Goal: Task Accomplishment & Management: Manage account settings

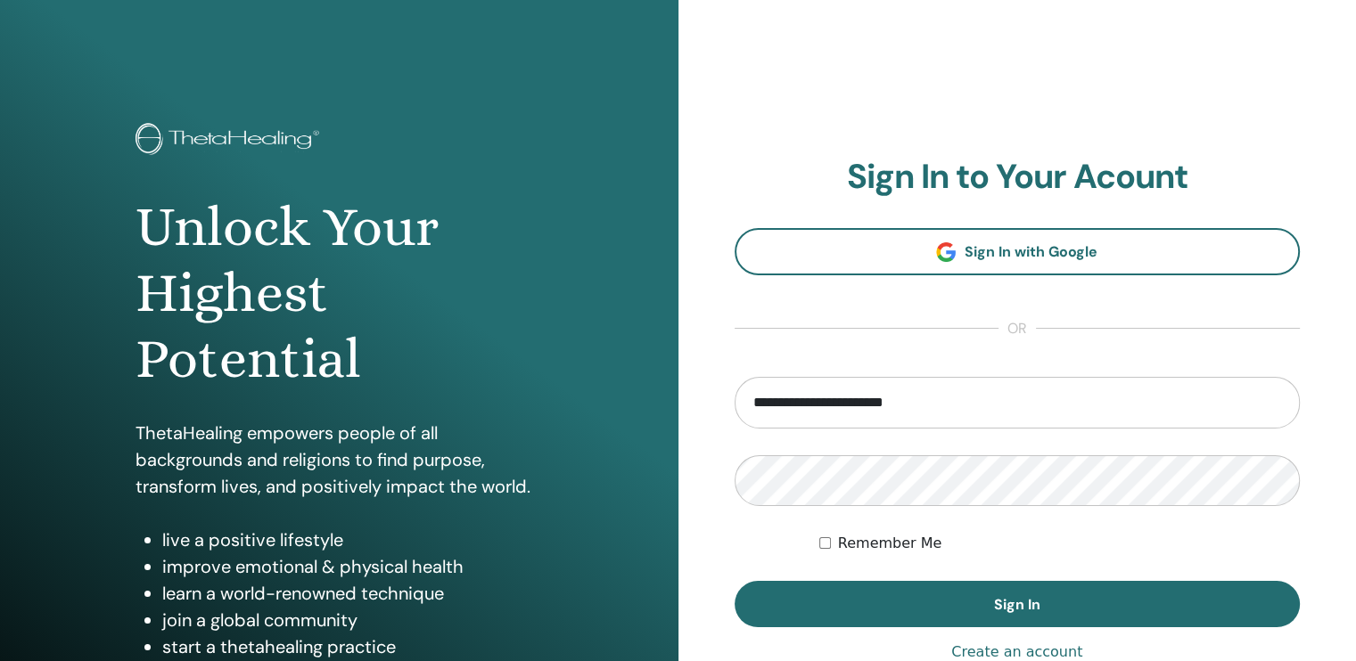
type input "**********"
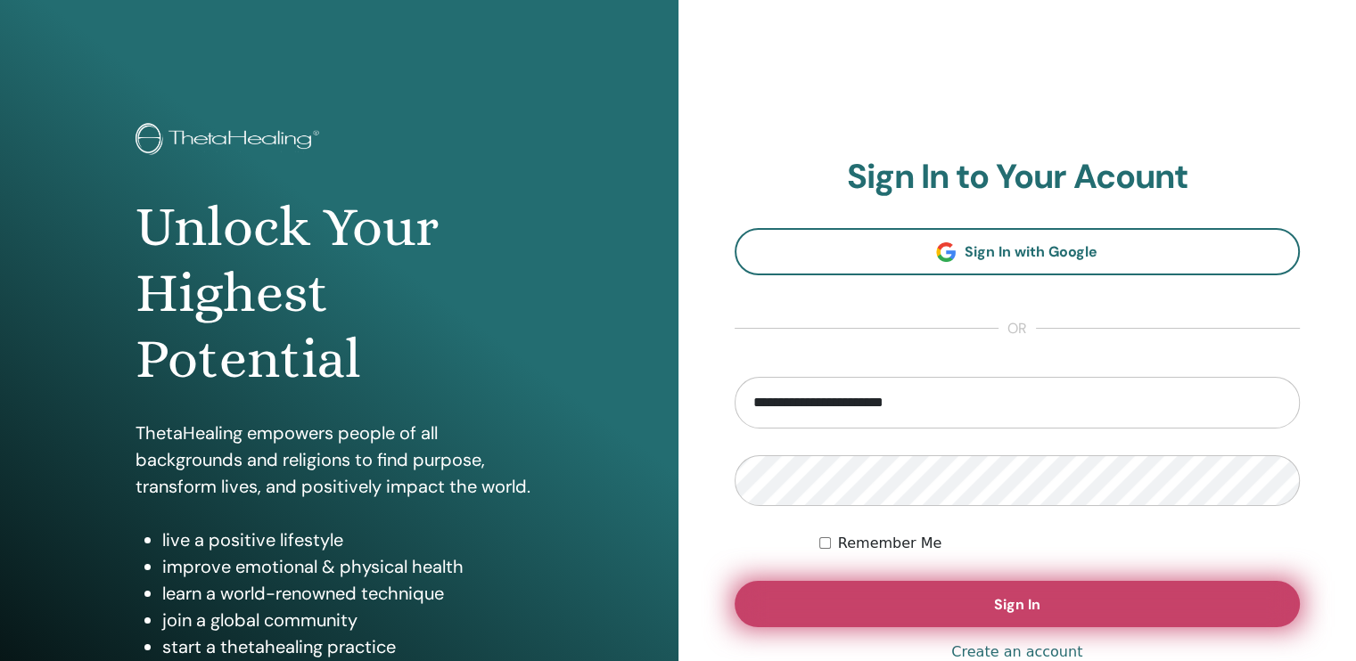
click at [1080, 609] on button "Sign In" at bounding box center [1018, 604] width 566 height 46
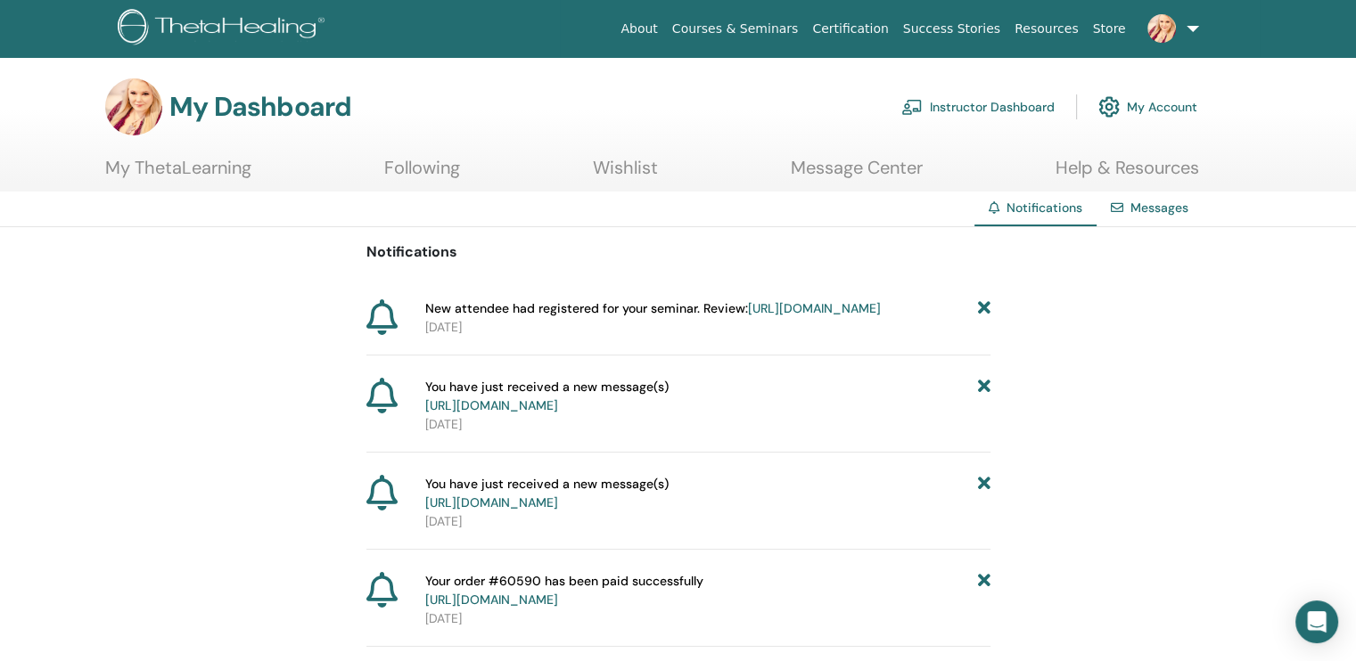
click at [1009, 105] on link "Instructor Dashboard" at bounding box center [977, 106] width 153 height 39
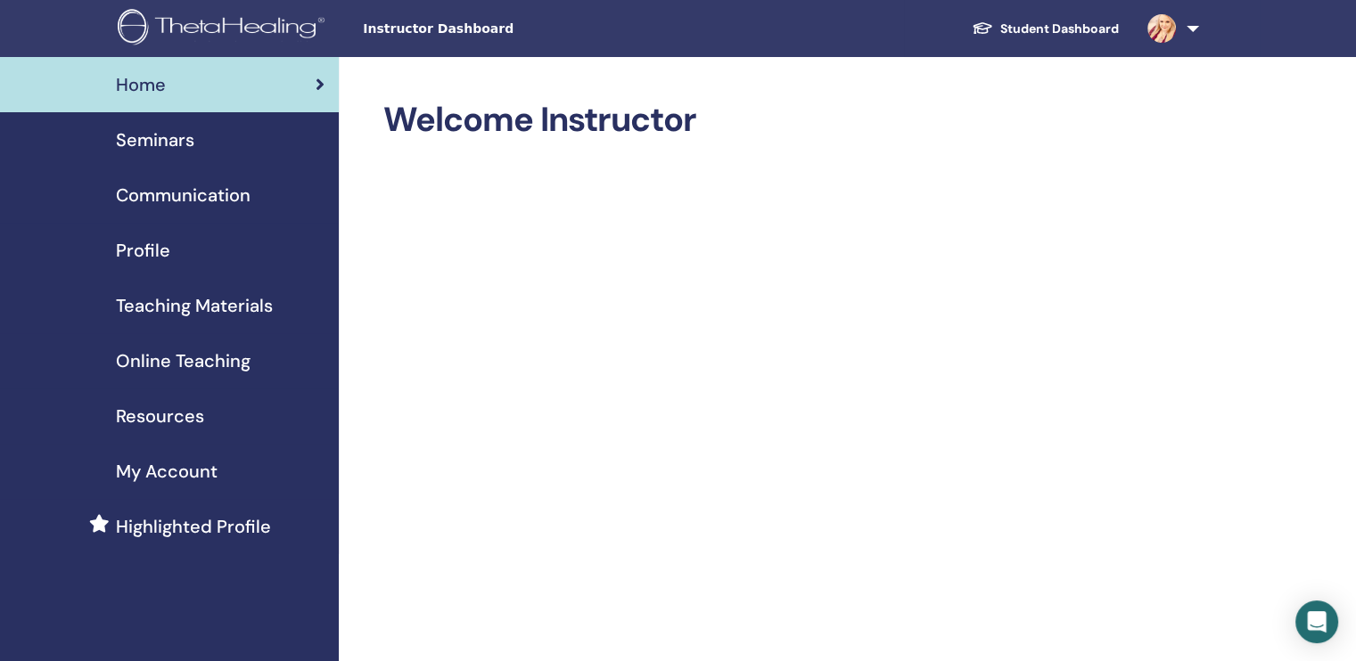
click at [175, 146] on span "Seminars" at bounding box center [155, 140] width 78 height 27
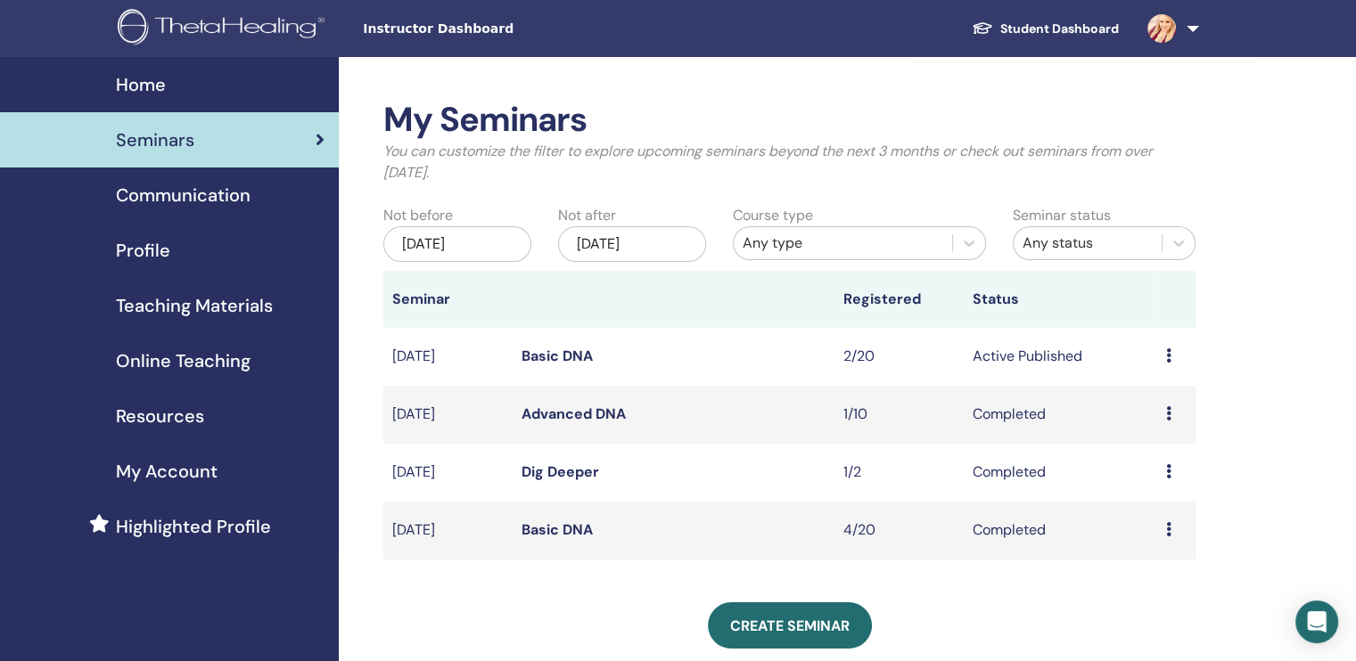
click at [563, 353] on link "Basic DNA" at bounding box center [557, 356] width 71 height 19
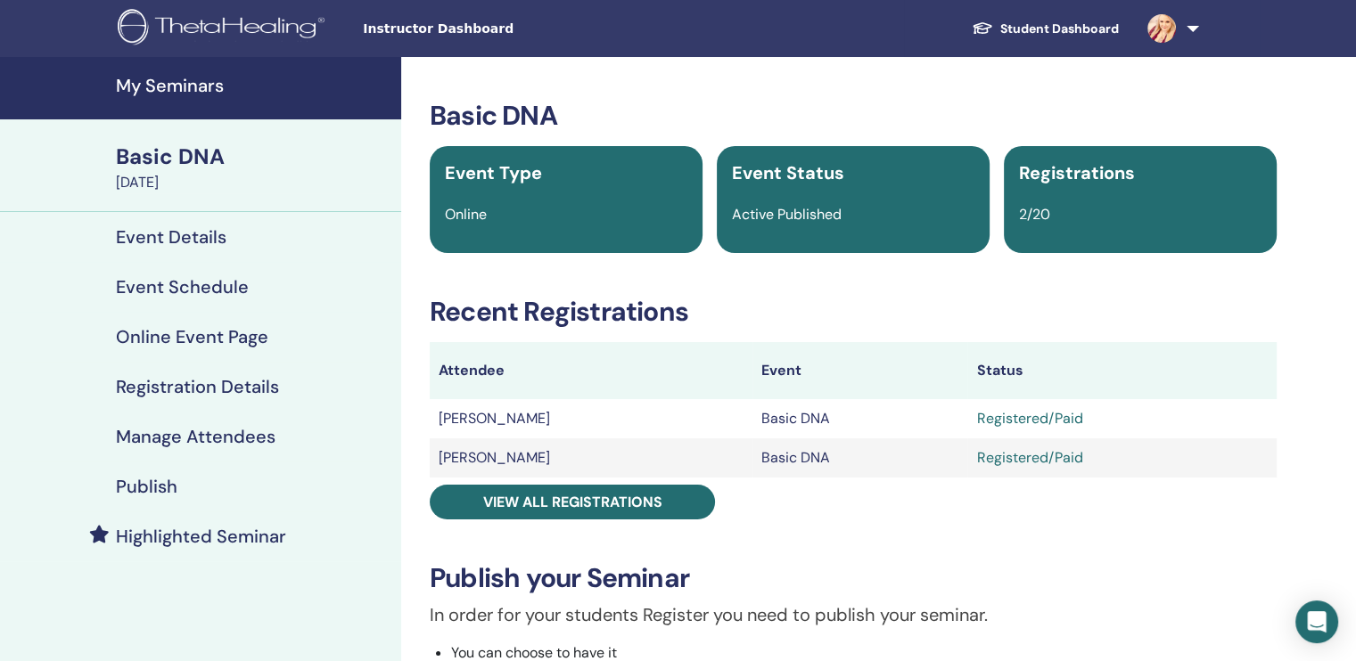
click at [136, 484] on h4 "Publish" at bounding box center [147, 486] width 62 height 21
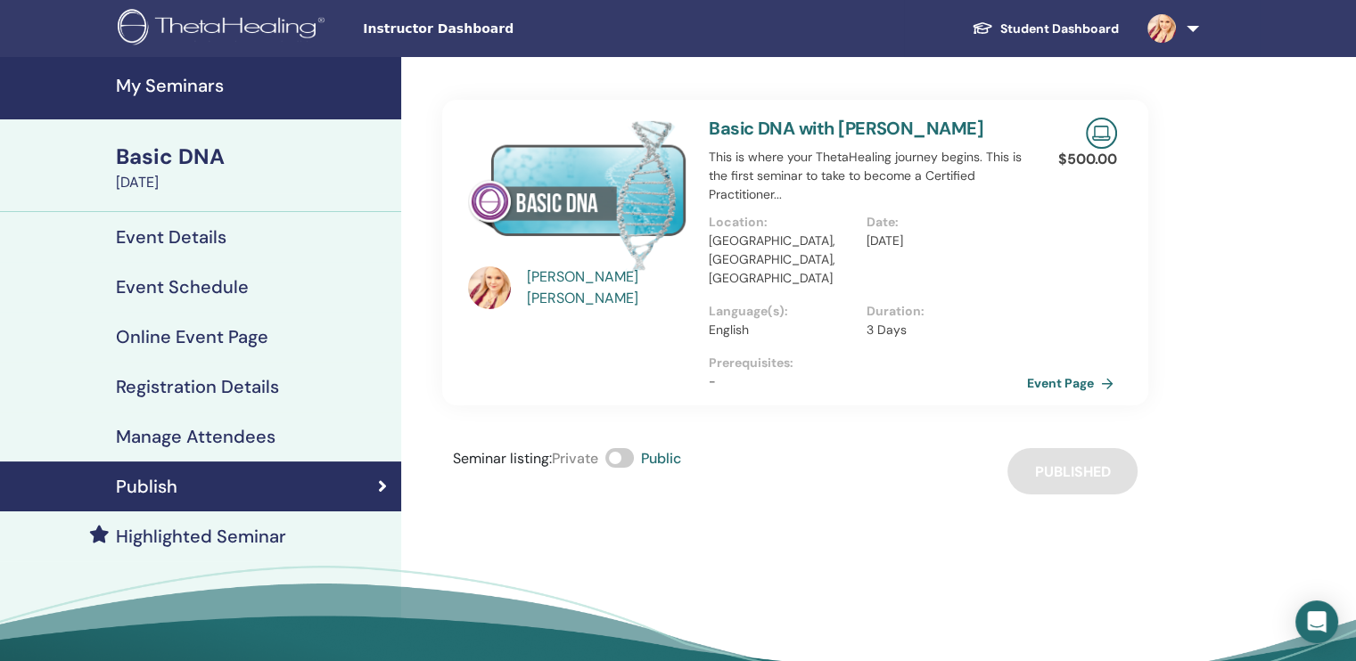
click at [1071, 370] on link "Event Page" at bounding box center [1074, 383] width 94 height 27
